Goal: Task Accomplishment & Management: Complete application form

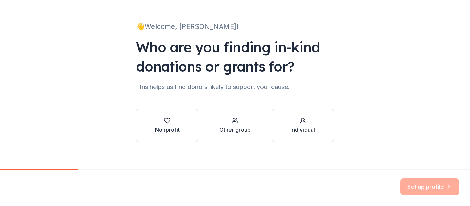
scroll to position [32, 0]
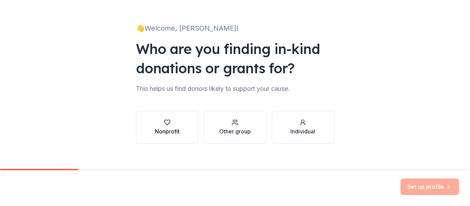
click at [171, 125] on div "button" at bounding box center [167, 122] width 25 height 7
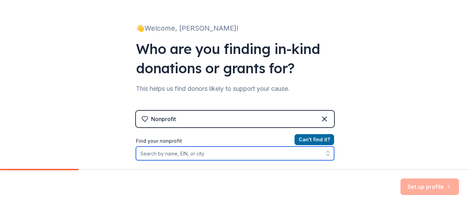
click at [208, 157] on input "Find your nonprofit" at bounding box center [235, 153] width 198 height 14
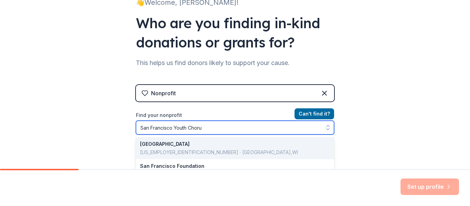
type input "San Francisco Youth Chorus"
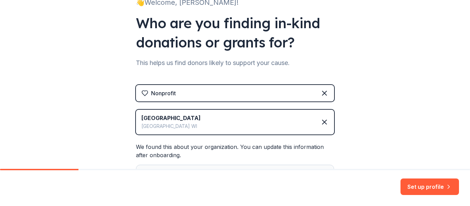
click at [226, 134] on div "San Francisco Madison WI" at bounding box center [235, 122] width 198 height 25
click at [197, 118] on div "San Francisco Madison WI" at bounding box center [235, 122] width 198 height 25
click at [169, 120] on div "San Francisco" at bounding box center [170, 118] width 59 height 8
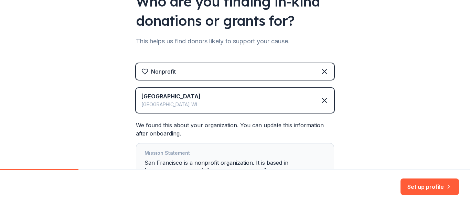
scroll to position [58, 0]
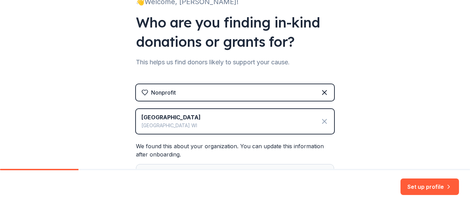
click at [326, 120] on icon at bounding box center [324, 121] width 8 height 8
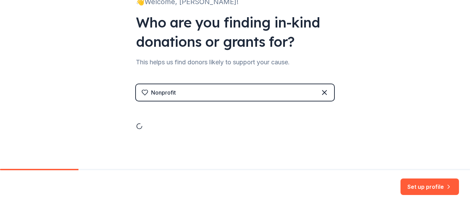
scroll to position [40, 0]
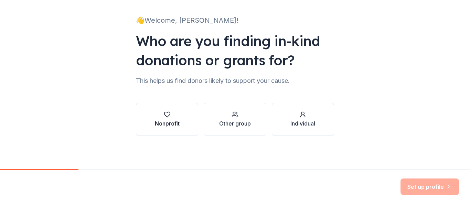
click at [163, 116] on div "button" at bounding box center [167, 114] width 25 height 7
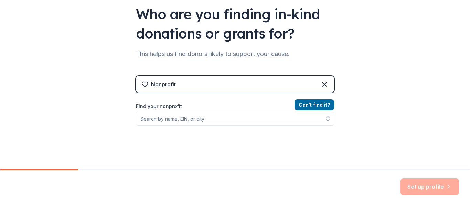
scroll to position [74, 0]
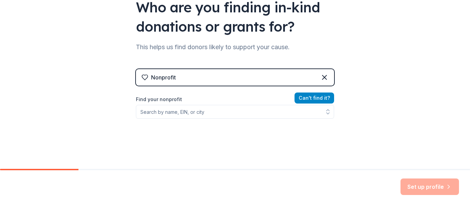
click at [308, 99] on button "Can ' t find it?" at bounding box center [314, 97] width 40 height 11
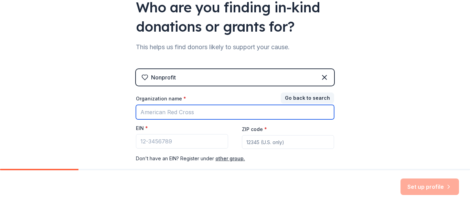
click at [206, 113] on input "Organization name *" at bounding box center [235, 112] width 198 height 14
click at [205, 118] on input "SF GATE" at bounding box center [235, 112] width 198 height 14
type input "SF GATE"
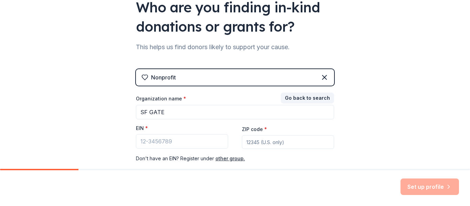
click at [373, 84] on div "👋 Welcome, Ariela! Who are you finding in-kind donations or grants for? This he…" at bounding box center [235, 67] width 470 height 283
click at [323, 77] on icon at bounding box center [324, 77] width 8 height 8
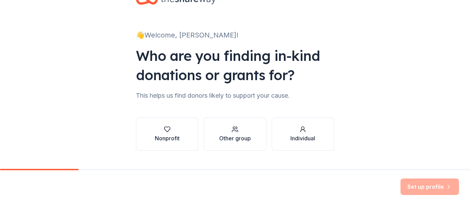
scroll to position [23, 0]
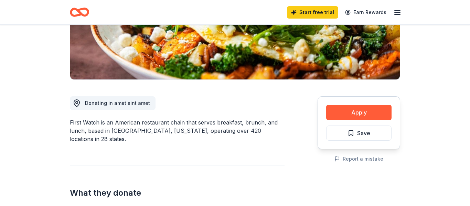
scroll to position [130, 0]
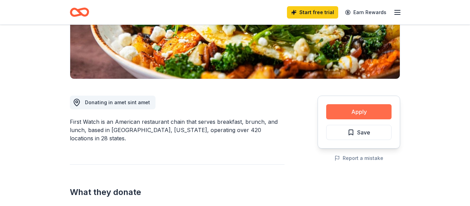
click at [336, 115] on button "Apply" at bounding box center [358, 111] width 65 height 15
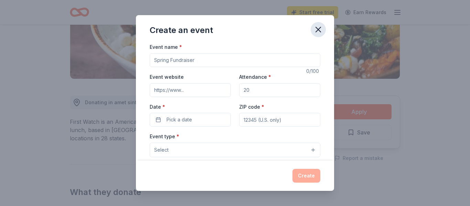
click at [315, 28] on icon "button" at bounding box center [318, 30] width 10 height 10
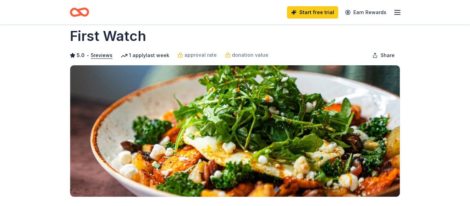
scroll to position [0, 0]
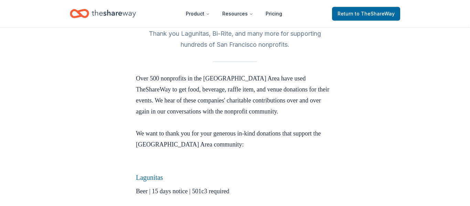
scroll to position [191, 0]
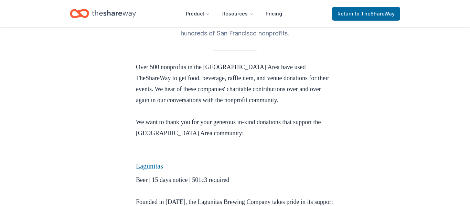
scroll to position [202, 0]
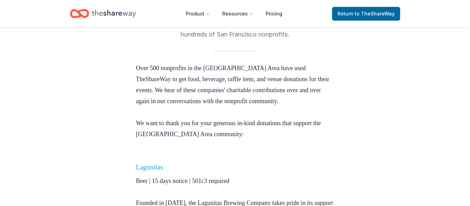
click at [153, 163] on link "Lagunitas" at bounding box center [149, 167] width 27 height 8
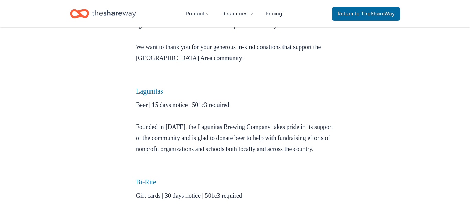
scroll to position [278, 0]
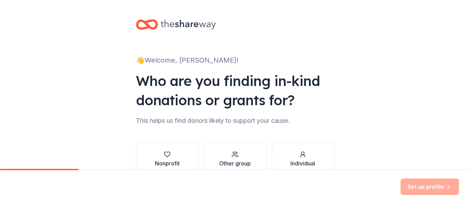
scroll to position [40, 0]
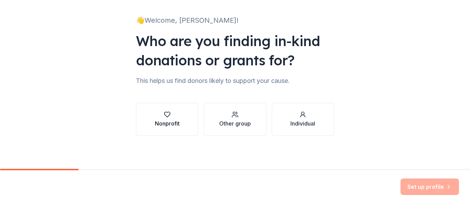
click at [186, 112] on button "Nonprofit" at bounding box center [167, 119] width 62 height 33
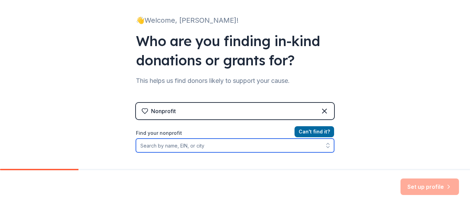
click at [197, 147] on input "Find your nonprofit" at bounding box center [235, 146] width 198 height 14
click at [181, 147] on input "Find your nonprofit" at bounding box center [235, 146] width 198 height 14
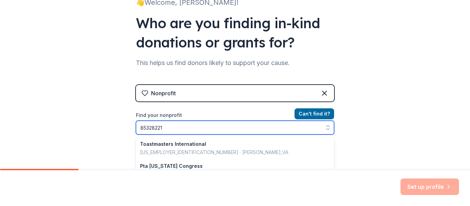
type input "853282219"
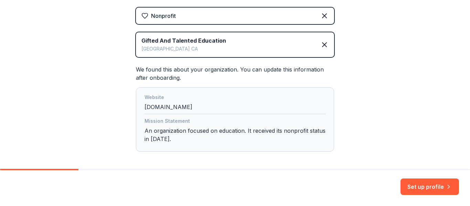
scroll to position [147, 0]
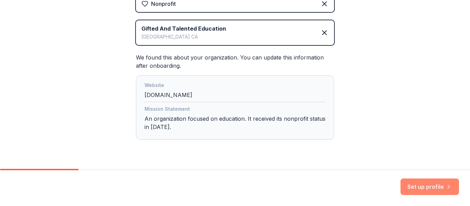
click at [414, 184] on button "Set up profile" at bounding box center [429, 186] width 58 height 16
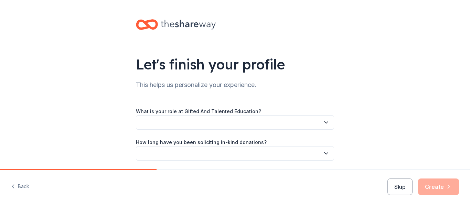
click at [302, 123] on button "button" at bounding box center [235, 122] width 198 height 14
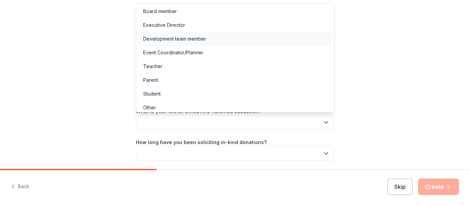
click at [249, 43] on div "Development team member" at bounding box center [234, 39] width 195 height 14
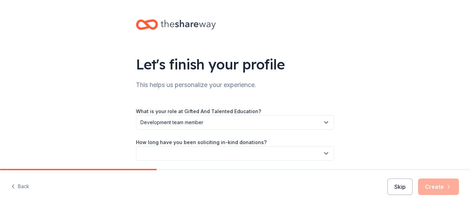
click at [221, 146] on button "button" at bounding box center [235, 153] width 198 height 14
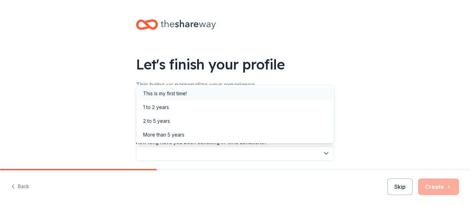
click at [263, 97] on div "This is my first time!" at bounding box center [234, 94] width 195 height 14
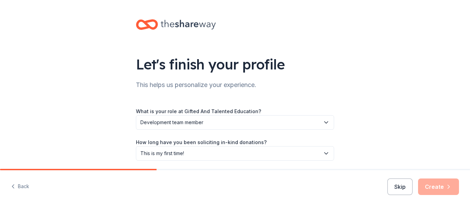
click at [394, 106] on div "Let's finish your profile This helps us personalize your experience. What is yo…" at bounding box center [235, 112] width 470 height 224
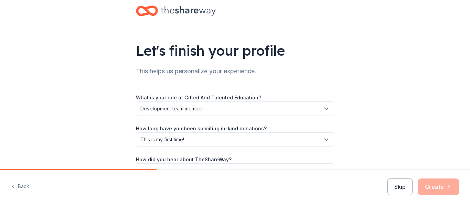
scroll to position [56, 0]
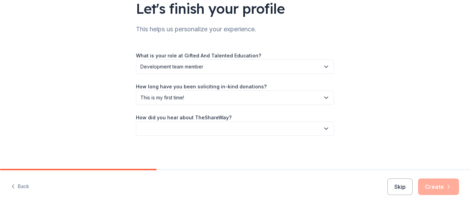
click at [327, 125] on icon "button" at bounding box center [325, 128] width 7 height 7
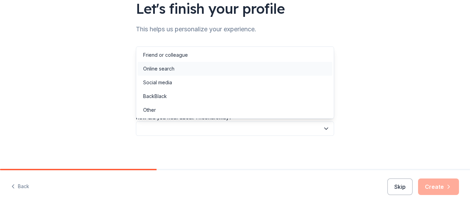
click at [251, 63] on div "Online search" at bounding box center [234, 69] width 195 height 14
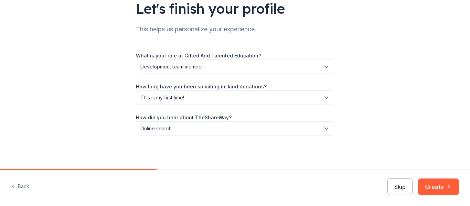
click at [393, 131] on div "Let's finish your profile This helps us personalize your experience. What is yo…" at bounding box center [235, 56] width 470 height 224
click at [431, 187] on button "Create" at bounding box center [438, 186] width 41 height 16
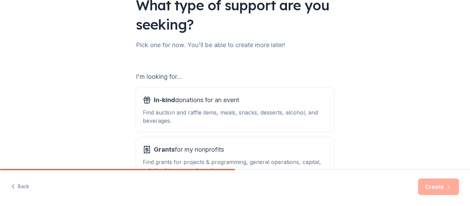
scroll to position [84, 0]
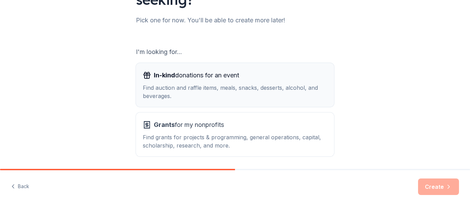
click at [189, 84] on div "Find auction and raffle items, meals, snacks, desserts, alcohol, and beverages." at bounding box center [235, 92] width 184 height 16
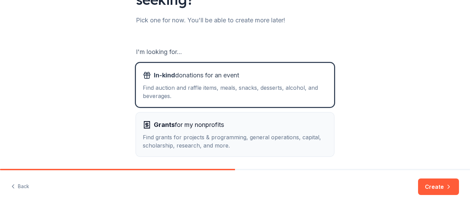
click at [195, 129] on span "Grants for my nonprofits" at bounding box center [189, 124] width 70 height 11
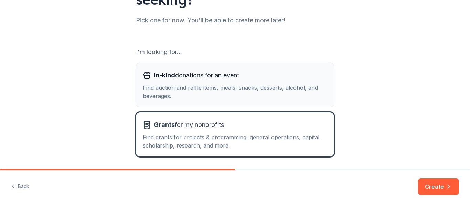
click at [218, 70] on span "In-kind donations for an event" at bounding box center [196, 75] width 85 height 11
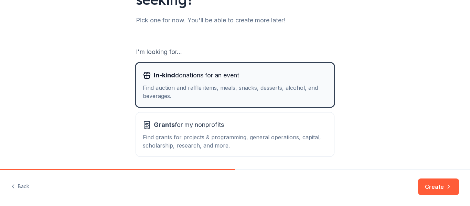
scroll to position [109, 0]
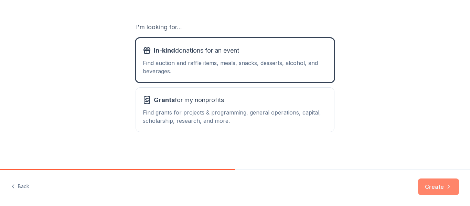
click at [428, 193] on button "Create" at bounding box center [438, 186] width 41 height 16
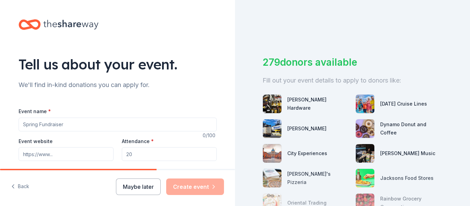
click at [49, 124] on input "Event name *" at bounding box center [118, 125] width 198 height 14
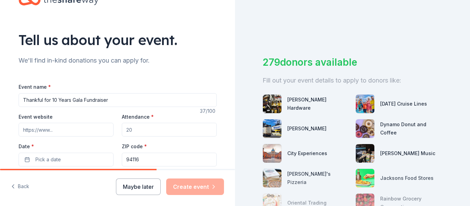
type input "Thankful for 10 Years Gala Fundraiser"
click at [139, 125] on input "Attendance *" at bounding box center [169, 130] width 95 height 14
type input "1"
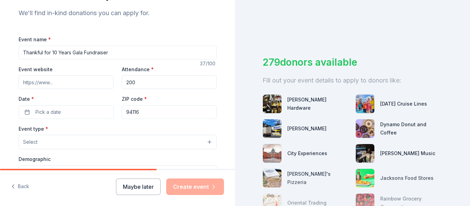
scroll to position [75, 0]
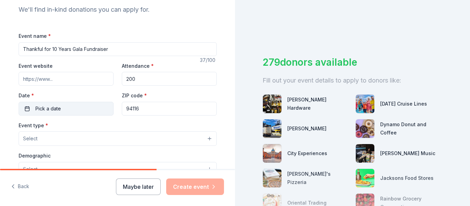
type input "200"
click at [92, 108] on button "Pick a date" at bounding box center [66, 109] width 95 height 14
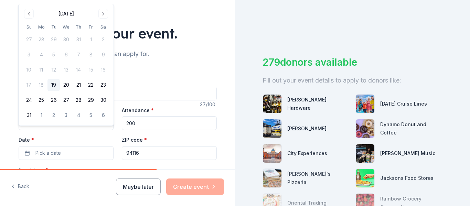
scroll to position [4, 0]
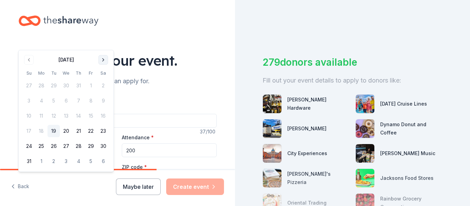
click at [104, 57] on button "Go to next month" at bounding box center [103, 60] width 10 height 10
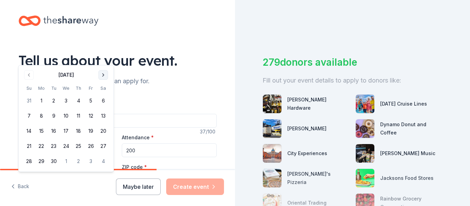
click at [102, 71] on button "Go to next month" at bounding box center [103, 75] width 10 height 10
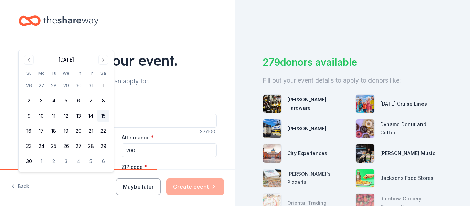
click at [101, 115] on button "15" at bounding box center [103, 116] width 12 height 12
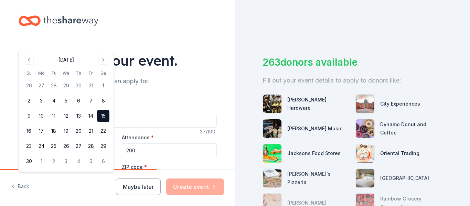
click at [165, 107] on div "Event name * Thankful for 10 Years Gala Fundraiser" at bounding box center [118, 115] width 198 height 24
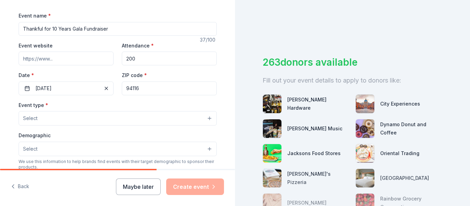
scroll to position [137, 0]
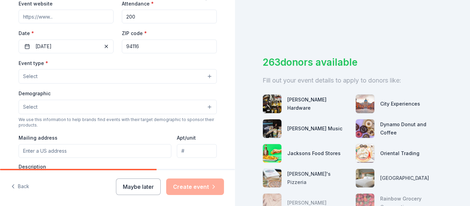
click at [162, 78] on button "Select" at bounding box center [118, 76] width 198 height 14
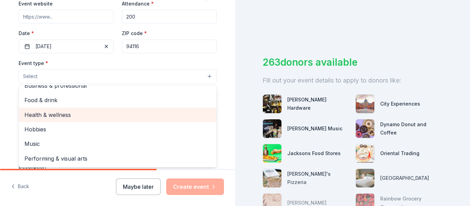
scroll to position [0, 0]
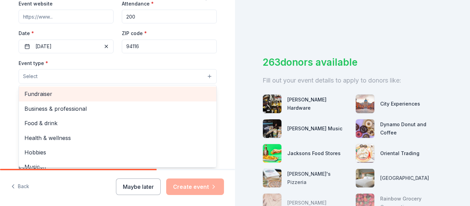
click at [133, 94] on span "Fundraiser" at bounding box center [117, 93] width 186 height 9
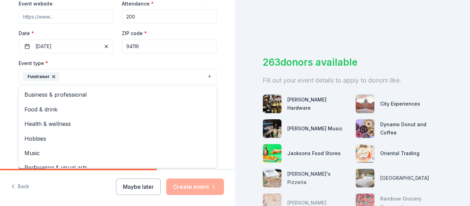
click at [180, 57] on div "Event name * Thankful for 10 Years Gala Fundraiser 37 /100 Event website Attend…" at bounding box center [118, 128] width 198 height 318
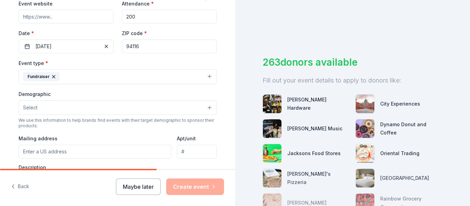
click at [138, 104] on button "Select" at bounding box center [118, 107] width 198 height 14
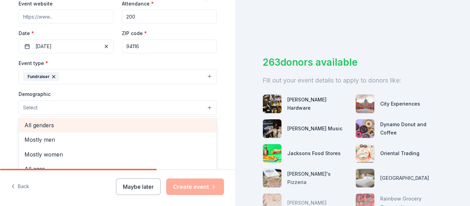
click at [144, 121] on span "All genders" at bounding box center [117, 125] width 186 height 9
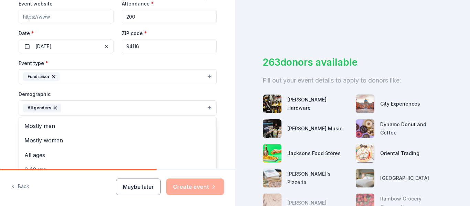
click at [228, 106] on div "Tell us about your event. We'll find in-kind donations you can apply for. Event…" at bounding box center [117, 92] width 235 height 459
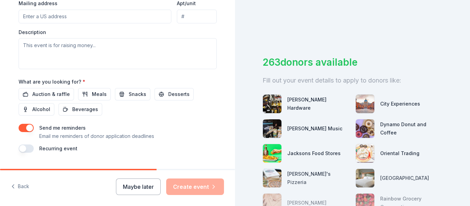
scroll to position [272, 0]
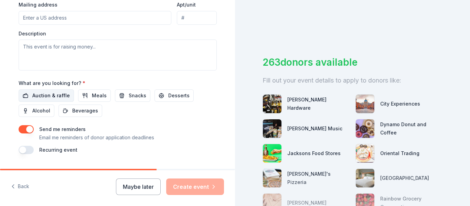
click at [59, 98] on span "Auction & raffle" at bounding box center [50, 95] width 37 height 8
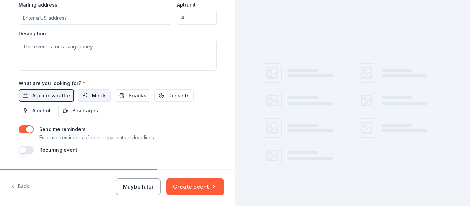
click at [86, 97] on button "Meals" at bounding box center [94, 95] width 33 height 12
click at [115, 95] on button "Snacks" at bounding box center [132, 95] width 35 height 12
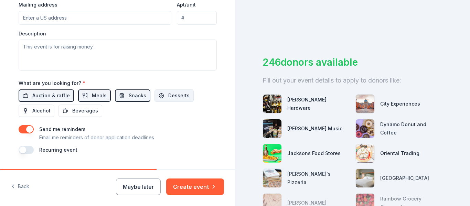
click at [168, 95] on span "Desserts" at bounding box center [178, 95] width 21 height 8
click at [81, 111] on span "Beverages" at bounding box center [85, 111] width 26 height 8
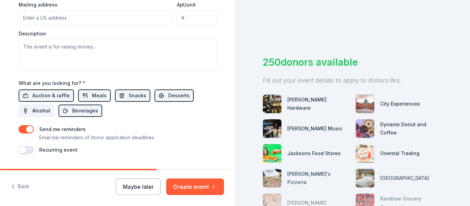
click at [43, 108] on span "Alcohol" at bounding box center [41, 111] width 18 height 8
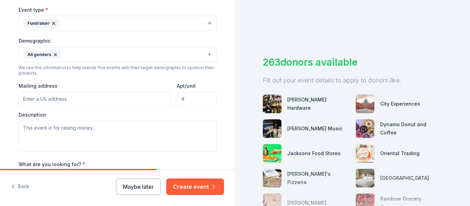
scroll to position [202, 0]
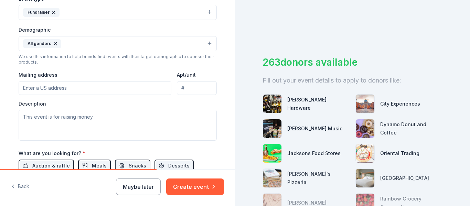
click at [122, 87] on input "Mailing address" at bounding box center [95, 88] width 153 height 14
paste input "321 Taraval Street San Francisco, CA 94116"
type input "321 Taraval Street, San Francisco, CA, 94116"
click at [134, 106] on div "Description" at bounding box center [118, 120] width 198 height 41
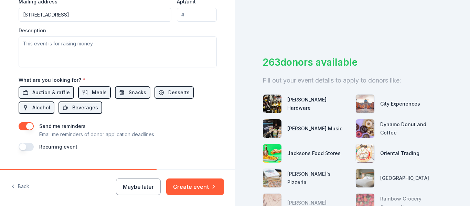
scroll to position [273, 0]
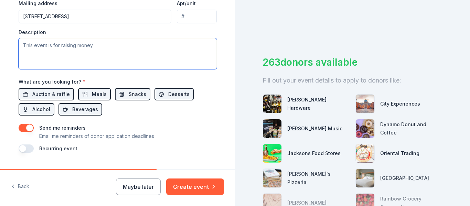
click at [162, 45] on textarea at bounding box center [118, 53] width 198 height 31
type textarea "W"
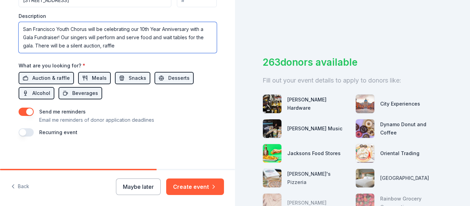
scroll to position [265, 0]
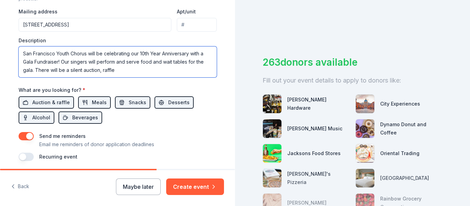
click at [82, 68] on textarea "San Francisco Youth Chorus will be celebrating our 10th Year Anniversary with a…" at bounding box center [118, 61] width 198 height 31
click at [143, 70] on textarea "San Francisco Youth Chorus will be celebrating our 10th Year Anniversary with a…" at bounding box center [118, 61] width 198 height 31
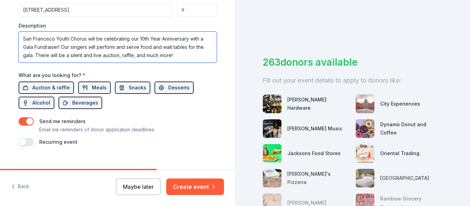
scroll to position [279, 0]
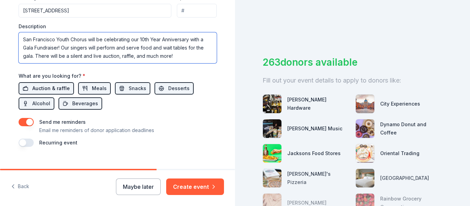
type textarea "San Francisco Youth Chorus will be celebrating our 10th Year Anniversary with a…"
click at [44, 83] on button "Auction & raffle" at bounding box center [46, 88] width 55 height 12
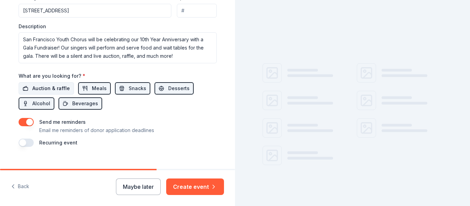
click at [46, 85] on span "Auction & raffle" at bounding box center [50, 88] width 37 height 8
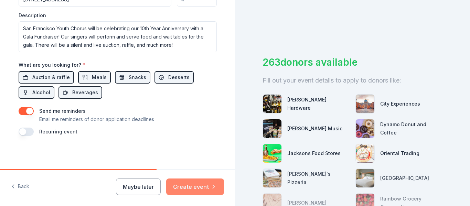
click at [189, 185] on button "Create event" at bounding box center [195, 186] width 58 height 16
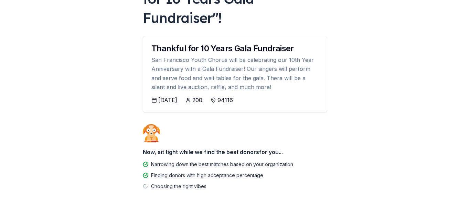
scroll to position [104, 0]
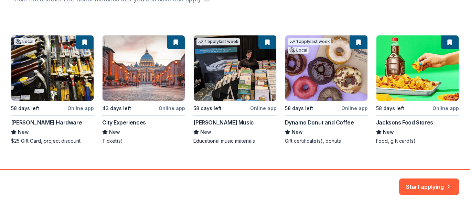
scroll to position [113, 0]
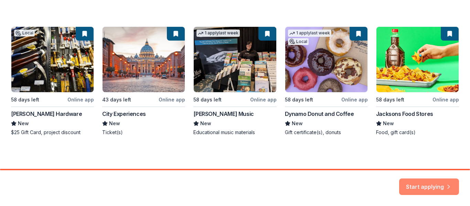
click at [410, 183] on button "Start applying" at bounding box center [429, 182] width 60 height 16
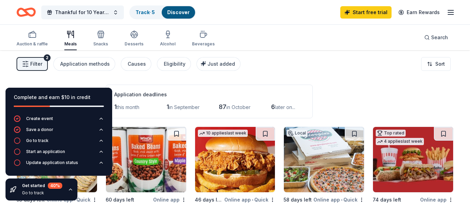
click at [47, 99] on div "Complete and earn $10 in credit" at bounding box center [59, 97] width 90 height 8
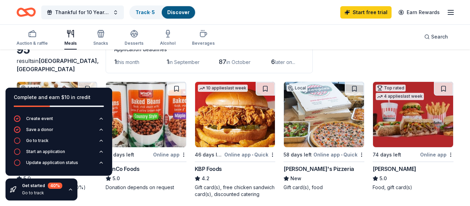
scroll to position [45, 0]
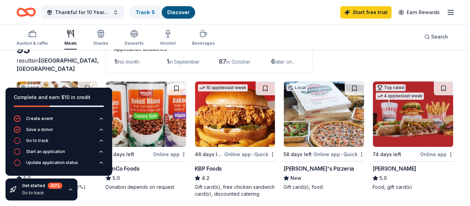
click at [70, 189] on icon "button" at bounding box center [70, 189] width 5 height 5
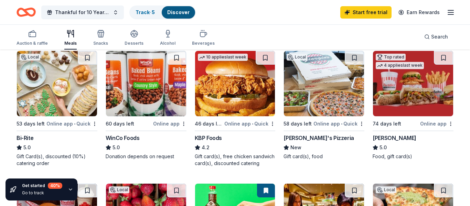
scroll to position [77, 0]
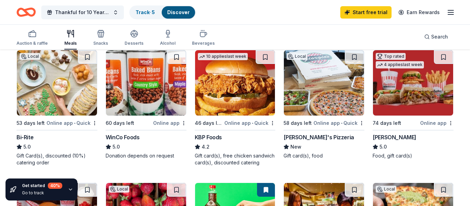
click at [62, 89] on img at bounding box center [57, 82] width 80 height 65
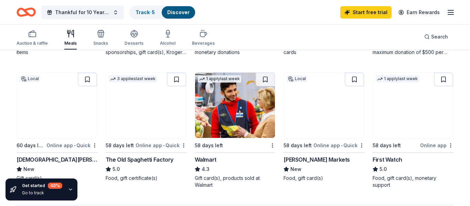
scroll to position [450, 0]
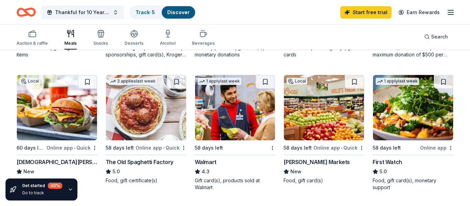
click at [213, 91] on img at bounding box center [235, 107] width 80 height 65
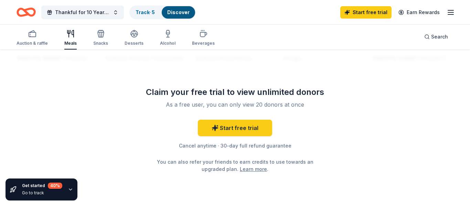
scroll to position [701, 0]
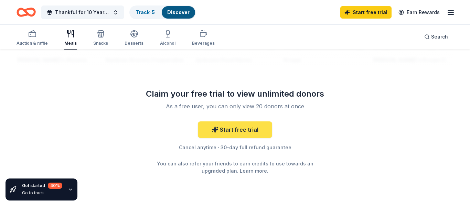
click at [225, 130] on link "Start free trial" at bounding box center [235, 129] width 74 height 16
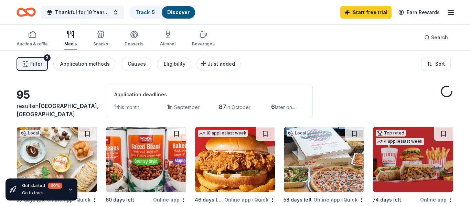
scroll to position [701, 0]
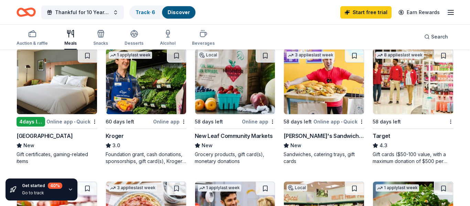
scroll to position [335, 0]
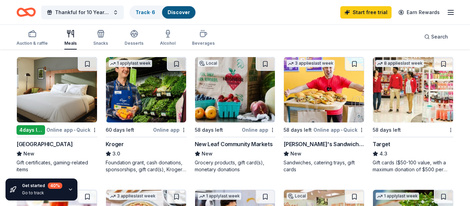
click at [295, 86] on img at bounding box center [324, 89] width 80 height 65
click at [221, 93] on img at bounding box center [235, 89] width 80 height 65
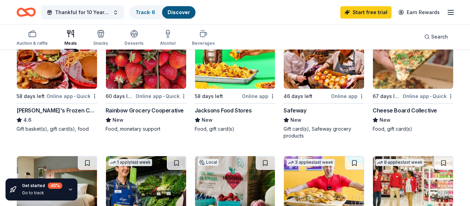
scroll to position [236, 0]
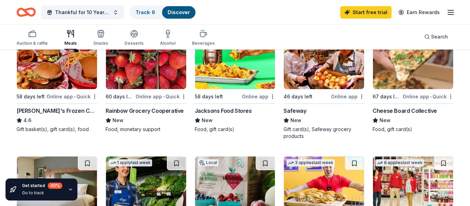
click at [120, 76] on img at bounding box center [146, 56] width 80 height 65
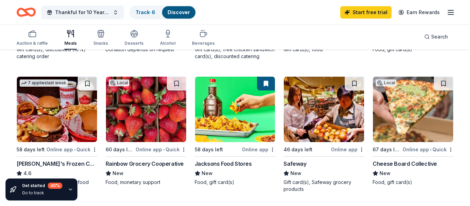
scroll to position [191, 0]
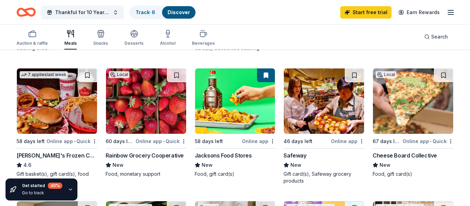
click at [379, 96] on img at bounding box center [413, 100] width 80 height 65
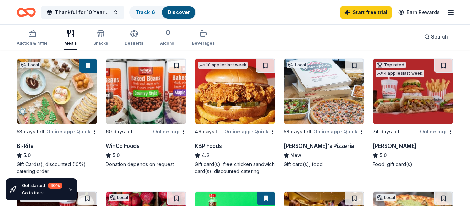
scroll to position [67, 0]
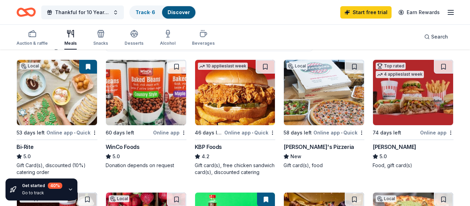
click at [319, 90] on img at bounding box center [324, 92] width 80 height 65
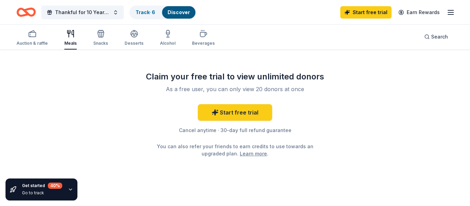
scroll to position [727, 0]
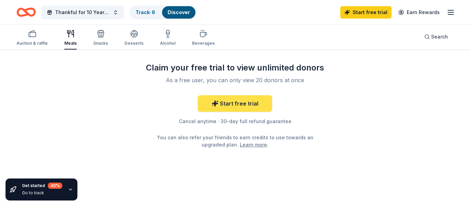
click at [222, 106] on link "Start free trial" at bounding box center [235, 103] width 74 height 16
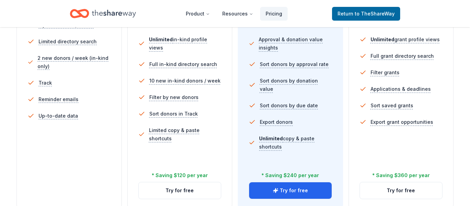
scroll to position [291, 0]
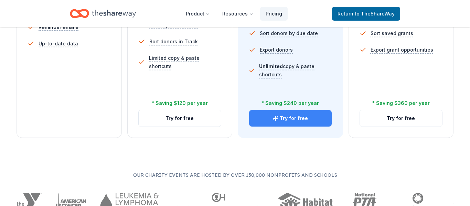
click at [278, 123] on button "Try for free" at bounding box center [290, 118] width 82 height 16
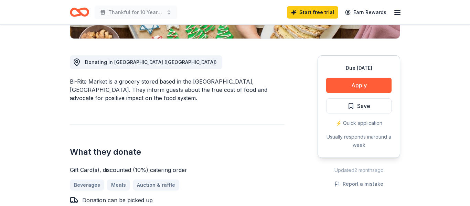
scroll to position [173, 0]
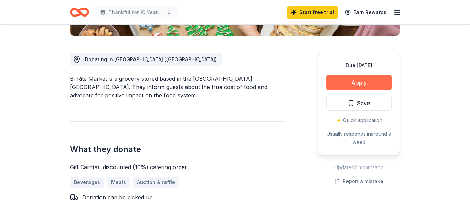
click at [349, 81] on button "Apply" at bounding box center [358, 82] width 65 height 15
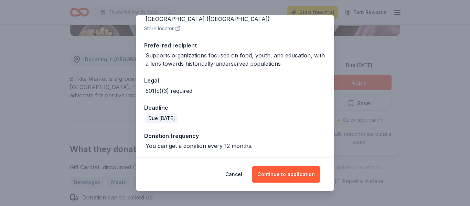
scroll to position [94, 0]
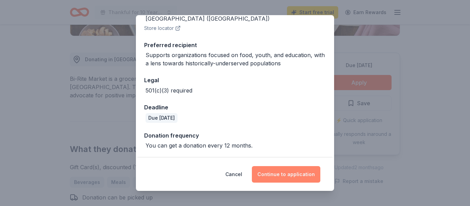
click at [272, 169] on button "Continue to application" at bounding box center [286, 174] width 68 height 16
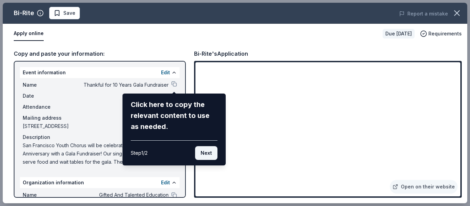
click at [208, 157] on button "Next" at bounding box center [206, 153] width 22 height 14
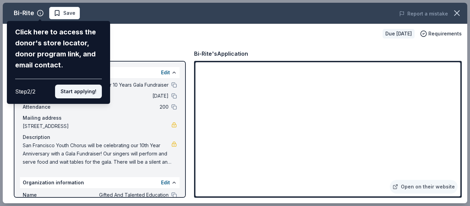
click at [84, 92] on button "Start applying!" at bounding box center [78, 92] width 47 height 14
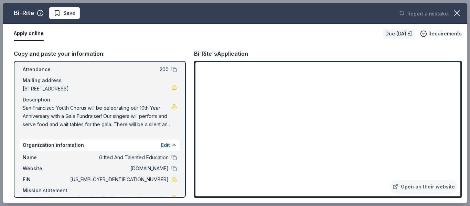
scroll to position [0, 0]
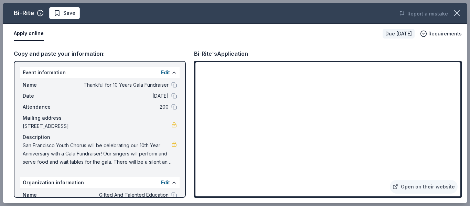
click at [143, 158] on span "San Francisco Youth Chorus will be celebrating our 10th Year Anniversary with a…" at bounding box center [97, 153] width 148 height 25
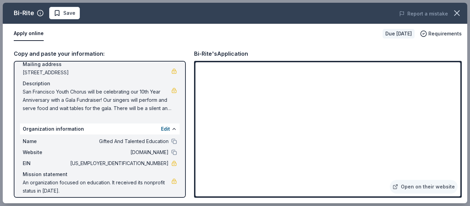
scroll to position [60, 0]
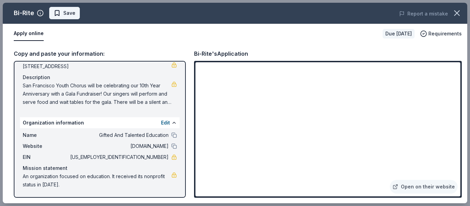
click at [71, 13] on span "Save" at bounding box center [69, 13] width 12 height 8
click at [454, 17] on icon "button" at bounding box center [457, 13] width 10 height 10
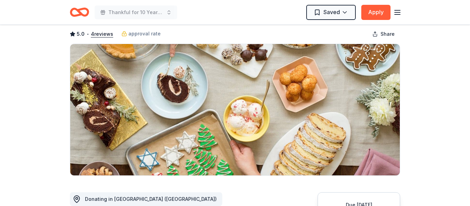
scroll to position [0, 0]
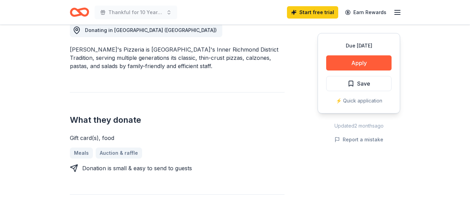
scroll to position [214, 0]
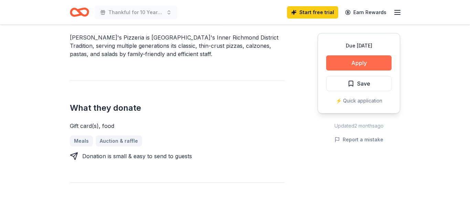
click at [330, 67] on button "Apply" at bounding box center [358, 62] width 65 height 15
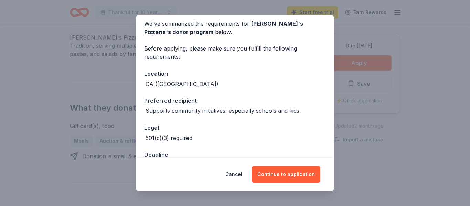
scroll to position [49, 0]
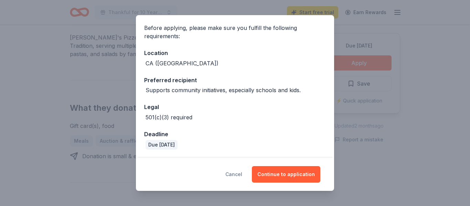
click at [234, 173] on button "Cancel" at bounding box center [233, 174] width 17 height 16
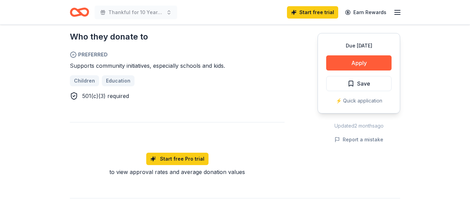
scroll to position [386, 0]
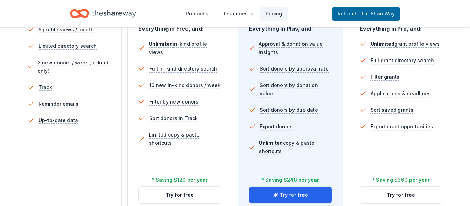
scroll to position [224, 0]
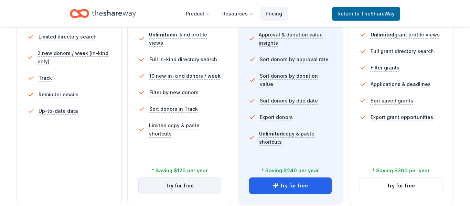
click at [183, 189] on button "Try for free" at bounding box center [180, 185] width 82 height 16
